Goal: Register for event/course

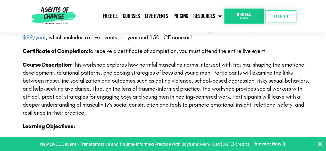
scroll to position [387, 0]
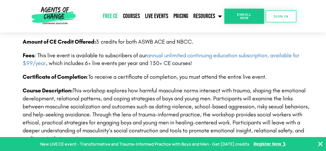
click at [110, 14] on link "Free CE" at bounding box center [110, 16] width 20 height 13
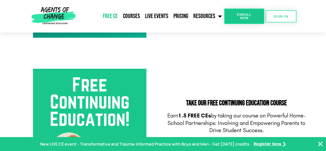
scroll to position [180, 0]
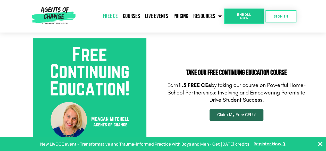
click at [253, 116] on span "Claim My Free CEUs!" at bounding box center [236, 115] width 38 height 4
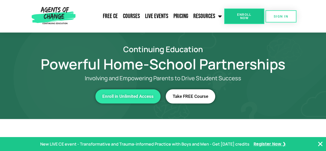
click at [194, 97] on span "Take FREE Course" at bounding box center [191, 96] width 36 height 4
